Goal: Transaction & Acquisition: Purchase product/service

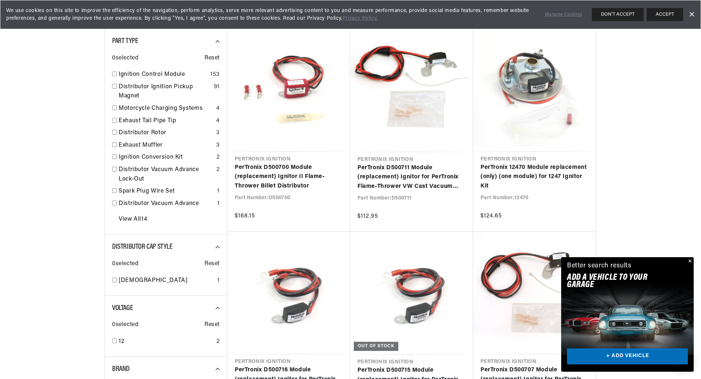
drag, startPoint x: 691, startPoint y: 262, endPoint x: 668, endPoint y: 247, distance: 27.4
click at [691, 262] on div "Close dialog FIND THE RIGHT PARTS Take our quick quiz using the button below, a…" at bounding box center [350, 189] width 701 height 379
click at [690, 260] on button "Close" at bounding box center [688, 261] width 9 height 9
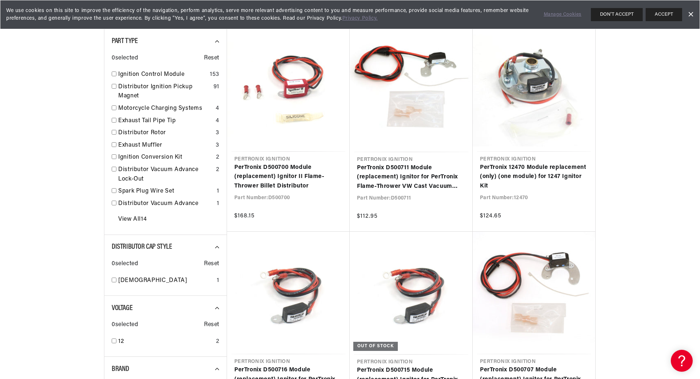
click at [665, 17] on button "ACCEPT" at bounding box center [664, 14] width 37 height 13
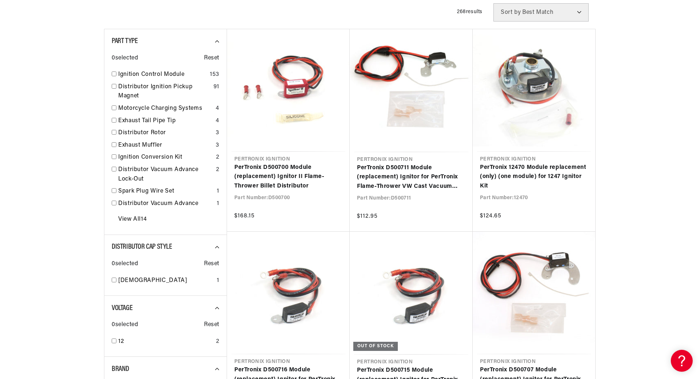
scroll to position [0, 0]
click at [112, 131] on input "checkbox" at bounding box center [114, 132] width 5 height 5
checkbox input "false"
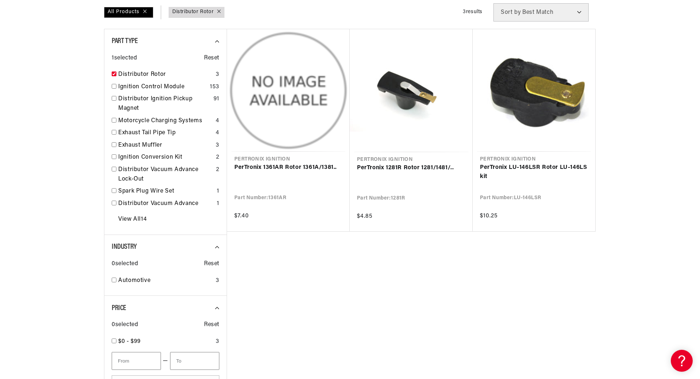
scroll to position [0, 221]
click at [409, 167] on link "PerTronix 1281R Rotor 1281/1481/.." at bounding box center [411, 168] width 108 height 9
